Goal: Task Accomplishment & Management: Manage account settings

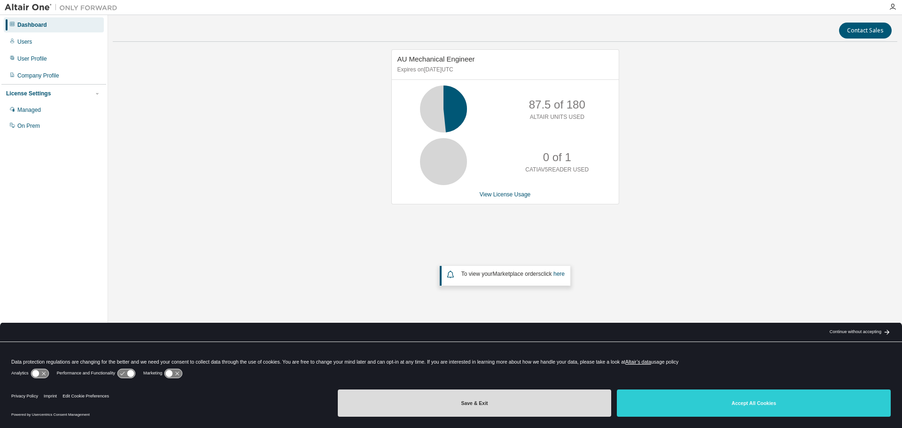
click at [539, 402] on button "Save & Exit" at bounding box center [475, 402] width 274 height 27
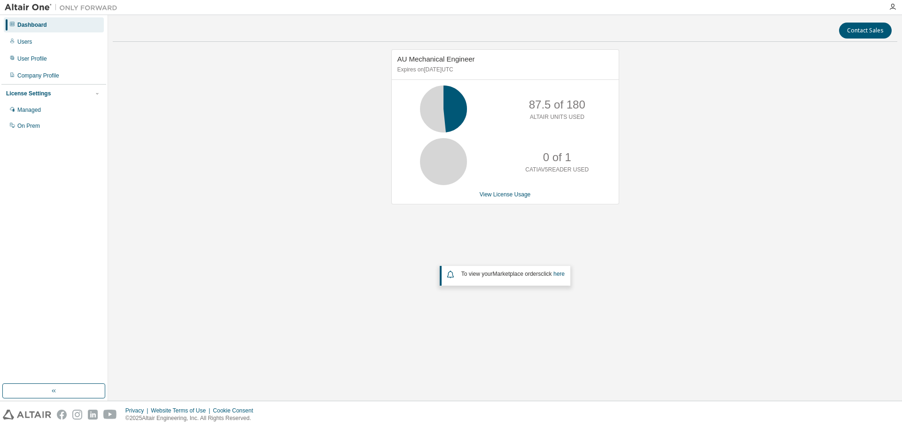
click at [507, 199] on div "AU Mechanical Engineer Expires on [DATE] UTC 87.5 of 180 ALTAIR UNITS USED 0 of…" at bounding box center [505, 126] width 228 height 155
click at [504, 195] on link "View License Usage" at bounding box center [504, 194] width 51 height 7
click at [33, 46] on div "Users" at bounding box center [54, 41] width 100 height 15
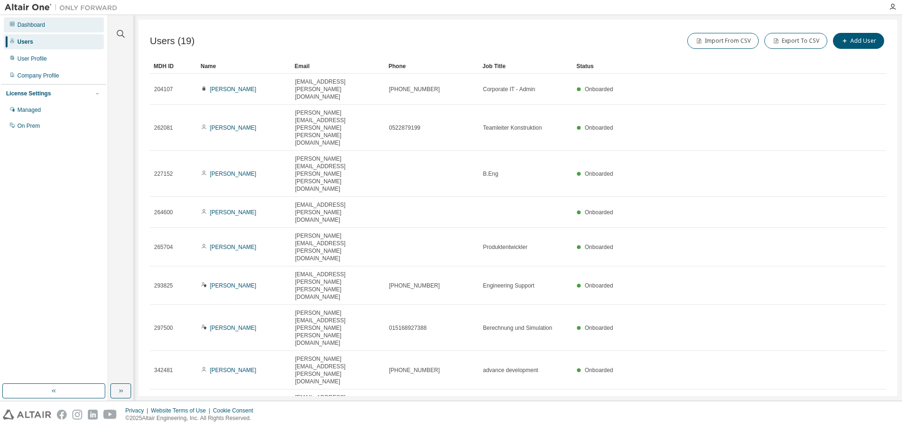
click at [39, 26] on div "Dashboard" at bounding box center [31, 25] width 28 height 8
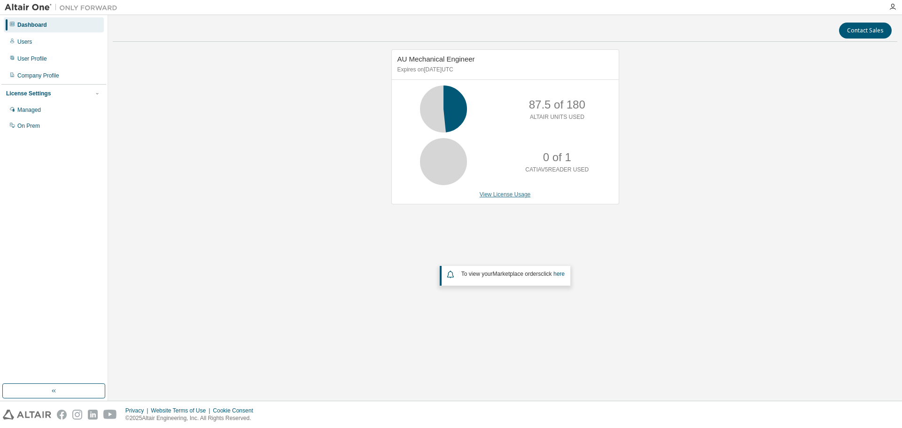
click at [499, 193] on link "View License Usage" at bounding box center [504, 194] width 51 height 7
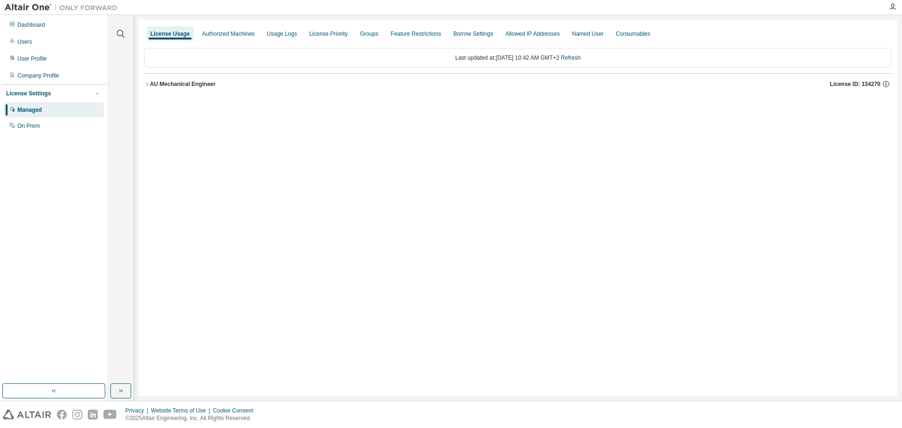
click at [146, 85] on icon "button" at bounding box center [147, 84] width 6 height 6
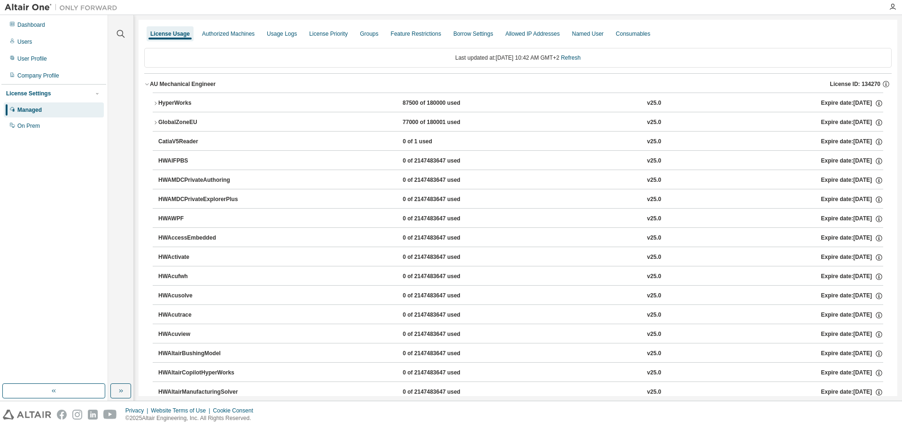
click at [154, 103] on icon "button" at bounding box center [156, 103] width 6 height 6
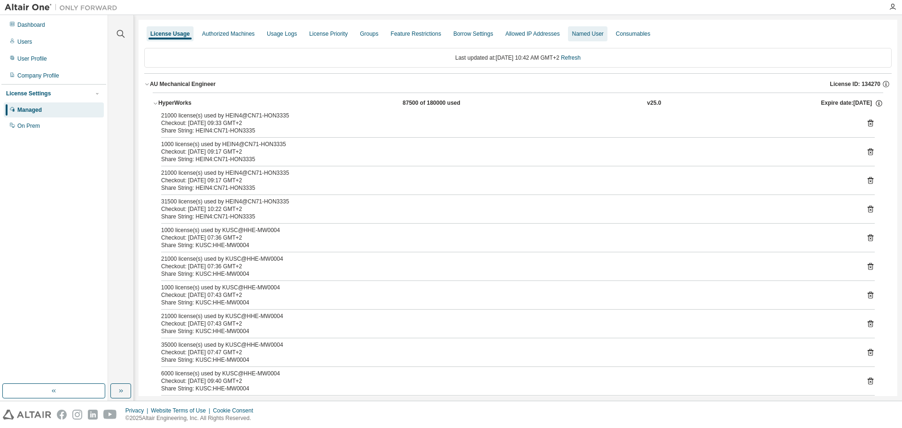
click at [576, 38] on div "Named User" at bounding box center [587, 33] width 39 height 15
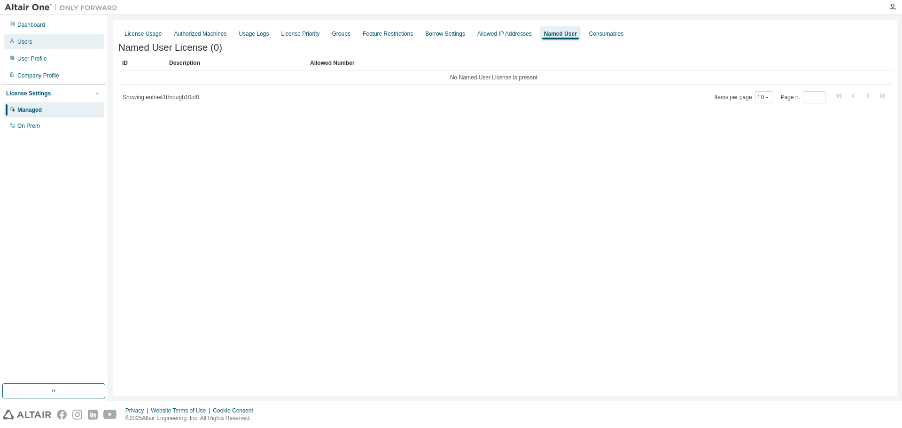
click at [44, 43] on div "Users" at bounding box center [54, 41] width 100 height 15
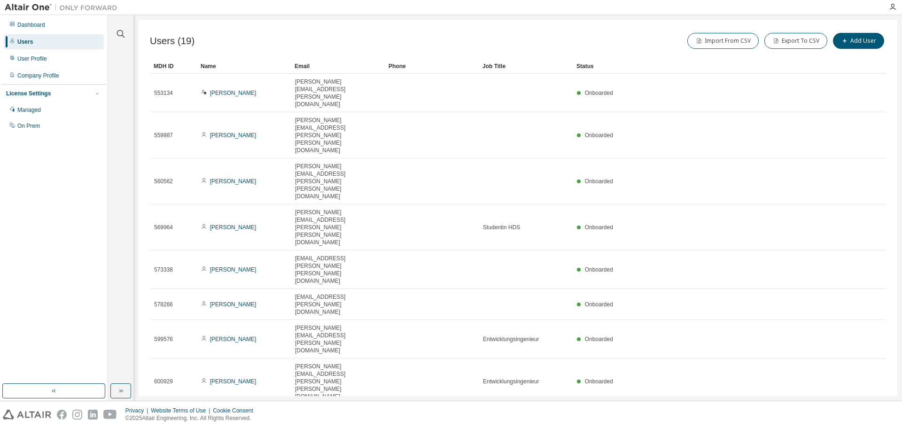
type input "*"
